Goal: Task Accomplishment & Management: Use online tool/utility

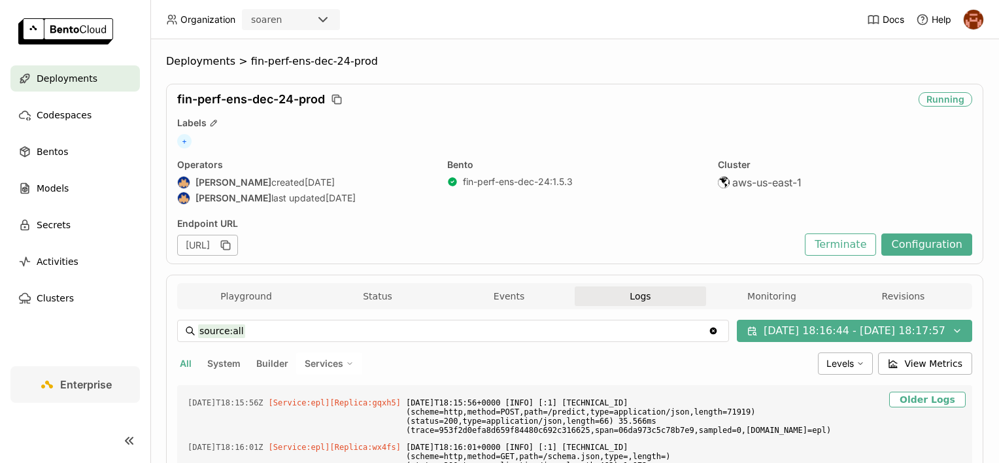
scroll to position [940, 0]
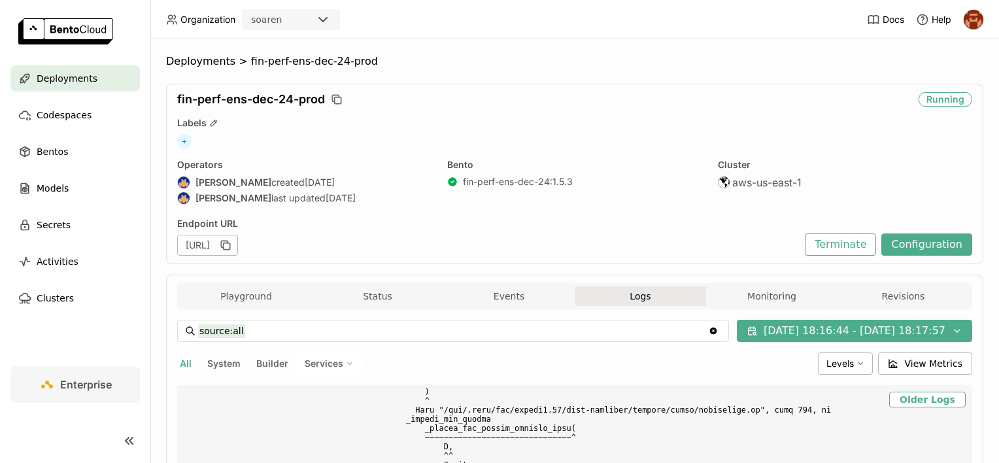
click at [59, 76] on span "Deployments" at bounding box center [67, 79] width 61 height 16
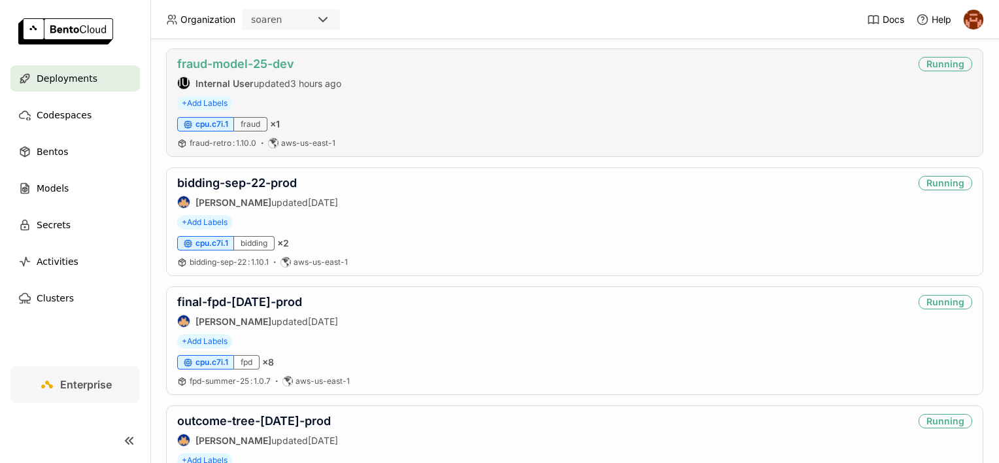
scroll to position [327, 0]
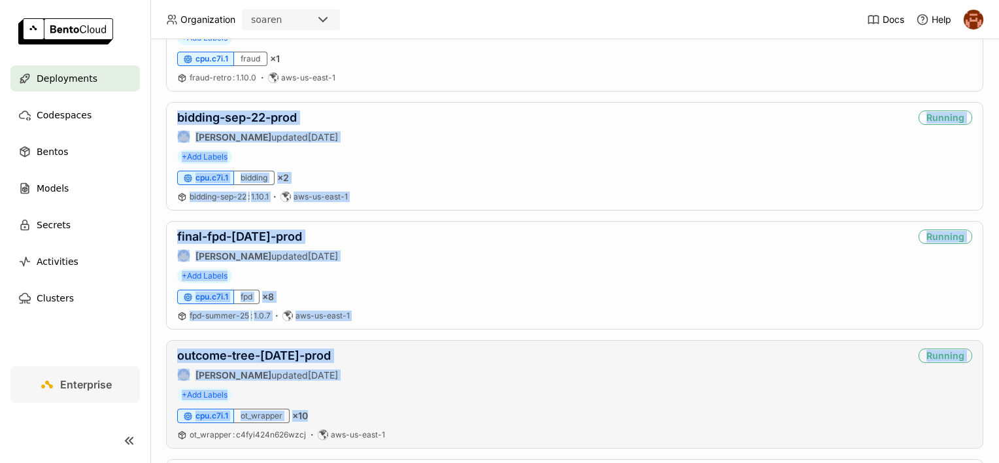
drag, startPoint x: 162, startPoint y: 120, endPoint x: 331, endPoint y: 411, distance: 336.8
click at [331, 411] on div "Deployments Deploy your first model Welcome to BentoML! Let’s get you started b…" at bounding box center [574, 251] width 849 height 424
click at [158, 235] on div "Deployments Deploy your first model Welcome to BentoML! Let’s get you started b…" at bounding box center [574, 251] width 849 height 424
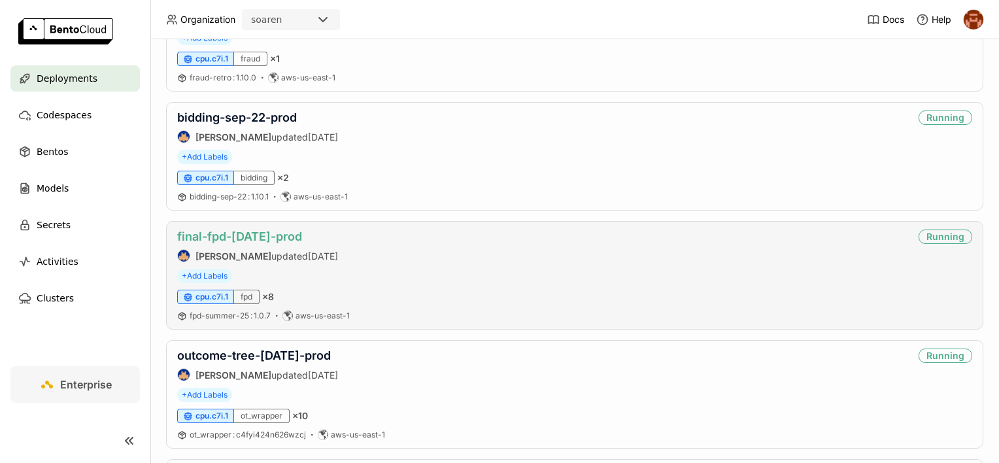
click at [193, 230] on link "final-fpd-[DATE]-prod" at bounding box center [239, 237] width 125 height 14
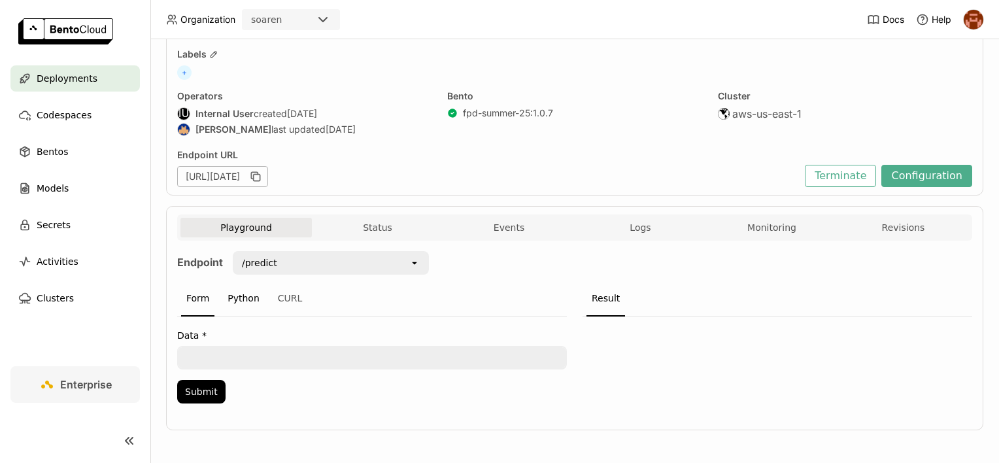
click at [245, 295] on div "Python" at bounding box center [243, 298] width 43 height 35
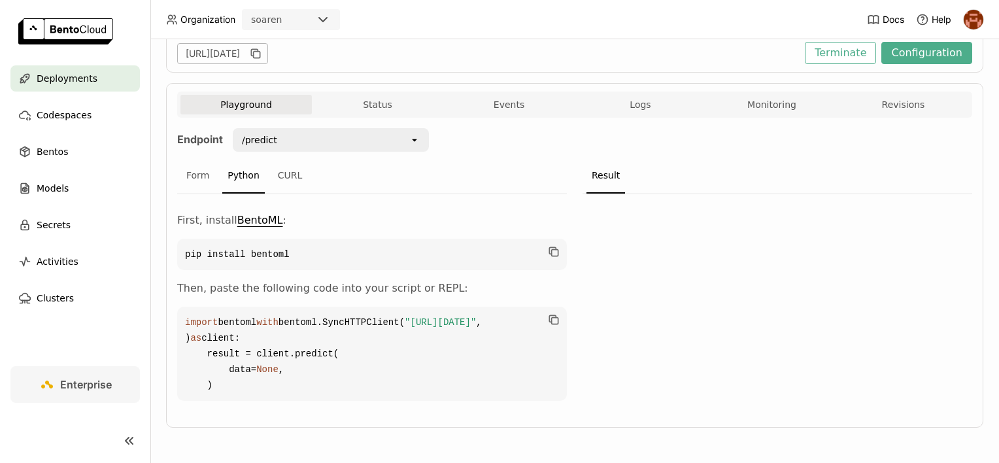
scroll to position [237, 0]
drag, startPoint x: 489, startPoint y: 322, endPoint x: 178, endPoint y: 321, distance: 311.3
click at [178, 321] on code "import bentoml with bentoml.SyncHTTPClient( "[URL][DATE]" , ) as client: result…" at bounding box center [372, 354] width 390 height 94
copy code ""[URL][DATE]" ,"
